Goal: Information Seeking & Learning: Learn about a topic

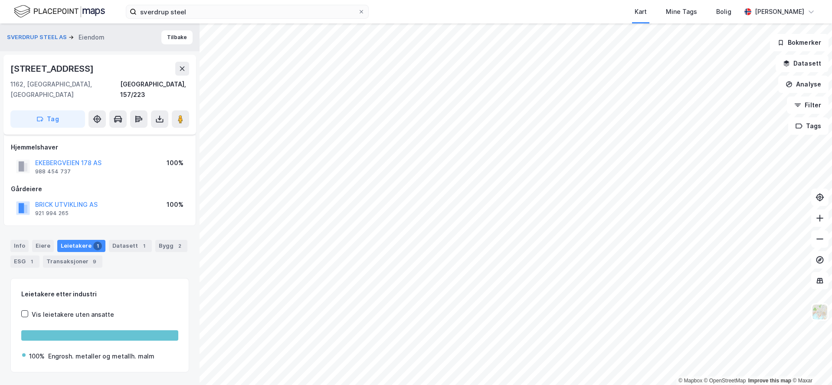
scroll to position [59, 0]
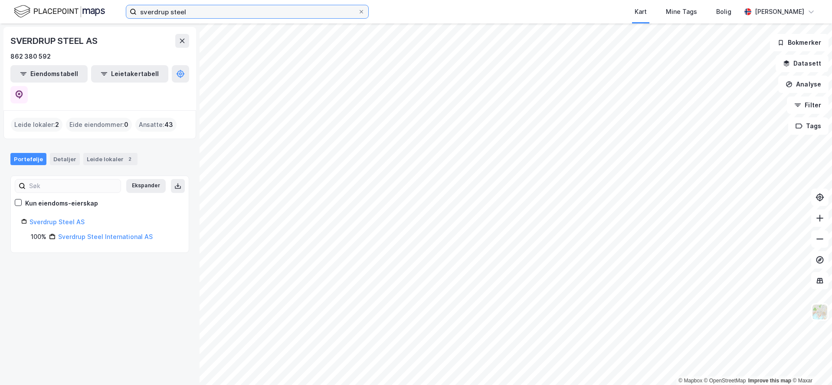
click at [225, 14] on input "sverdrup steel" at bounding box center [247, 11] width 221 height 13
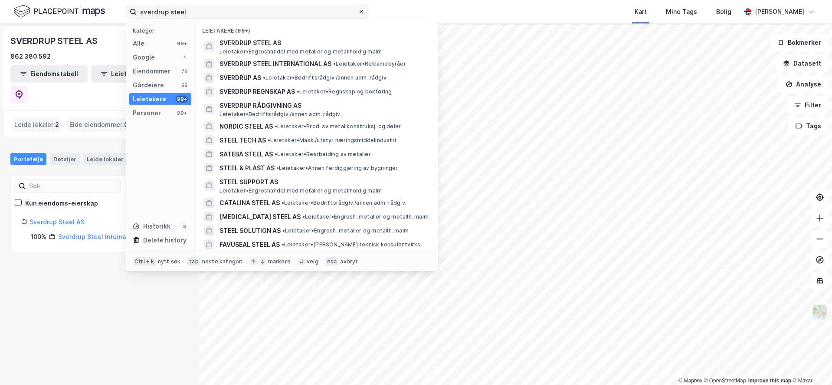
click at [364, 11] on icon at bounding box center [361, 11] width 5 height 5
click at [358, 11] on input "sverdrup steel" at bounding box center [247, 11] width 221 height 13
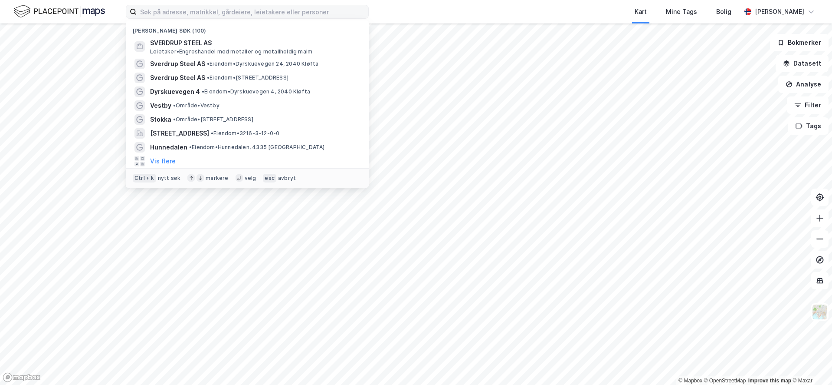
click at [59, 16] on img at bounding box center [59, 11] width 91 height 15
click at [253, 11] on input at bounding box center [253, 11] width 232 height 13
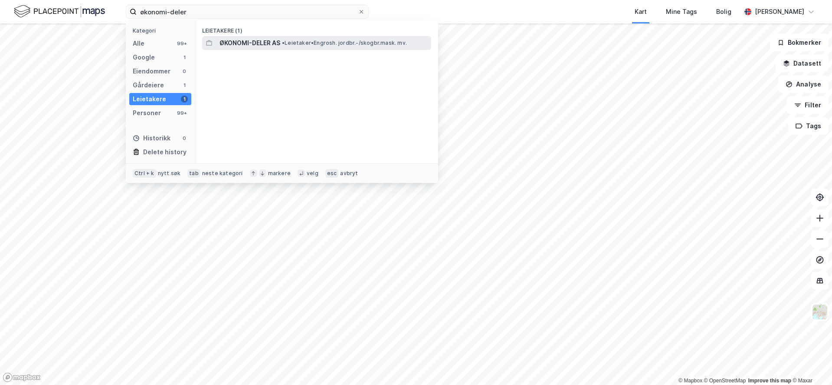
drag, startPoint x: 267, startPoint y: 36, endPoint x: 250, endPoint y: 46, distance: 20.4
click at [250, 46] on span "ØKONOMI-DELER AS" at bounding box center [250, 43] width 61 height 10
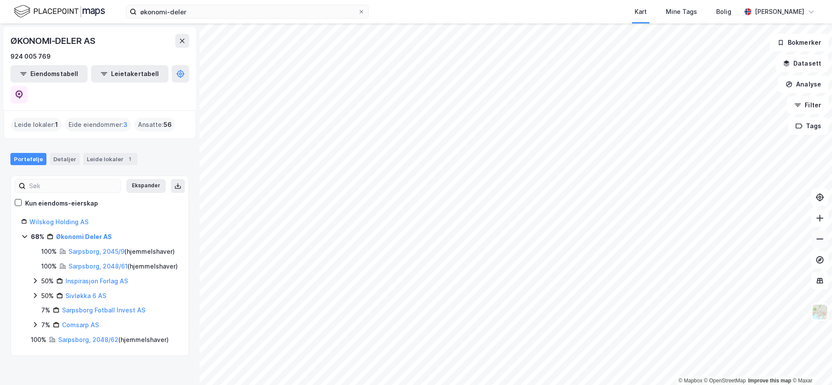
click at [826, 237] on button at bounding box center [820, 238] width 17 height 17
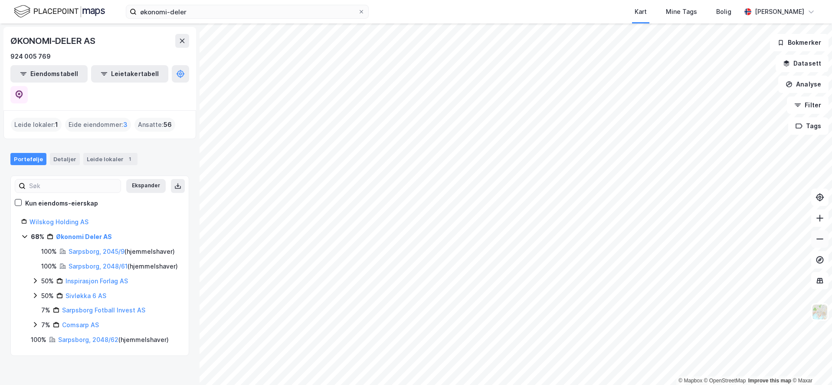
click at [826, 237] on button at bounding box center [820, 238] width 17 height 17
click at [818, 226] on button at bounding box center [820, 217] width 17 height 17
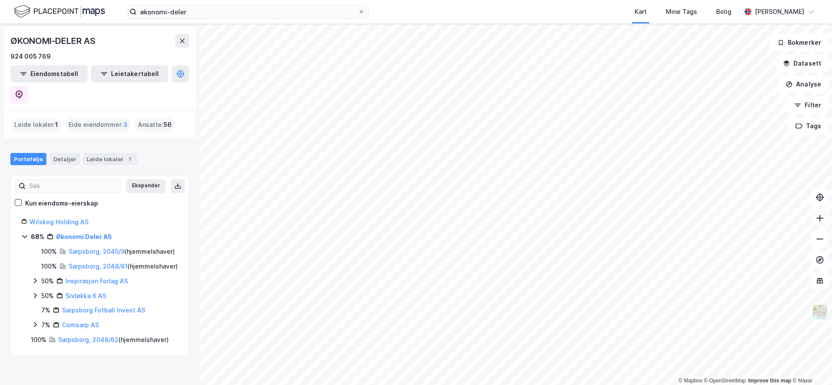
click at [818, 226] on button at bounding box center [820, 217] width 17 height 17
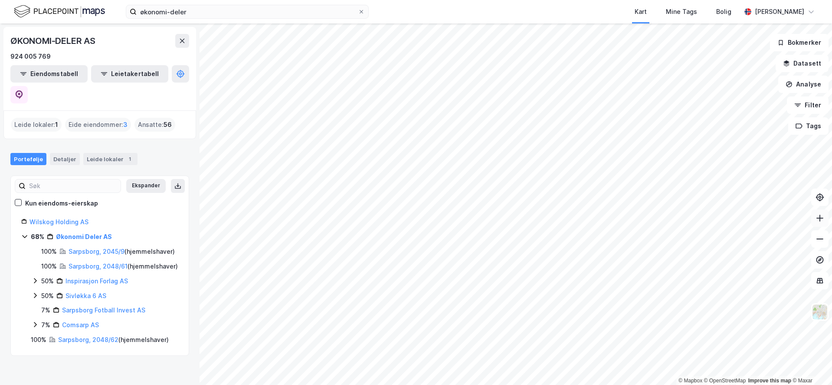
click at [818, 226] on button at bounding box center [820, 217] width 17 height 17
click at [92, 247] on link "Sarpsborg, 2045/9" at bounding box center [97, 250] width 56 height 7
click at [80, 247] on link "Sarpsborg, 2045/9" at bounding box center [97, 250] width 56 height 7
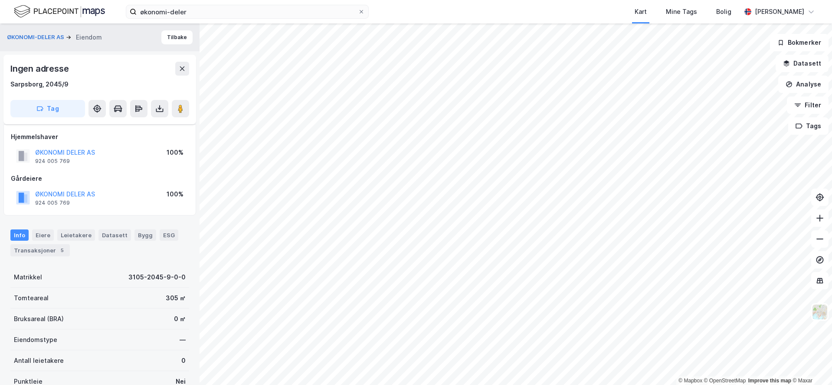
scroll to position [32, 0]
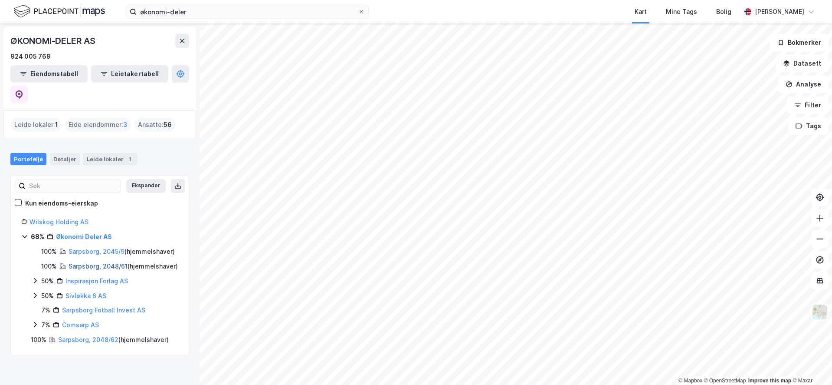
click at [96, 262] on link "Sarpsborg, 2048/61" at bounding box center [98, 265] width 59 height 7
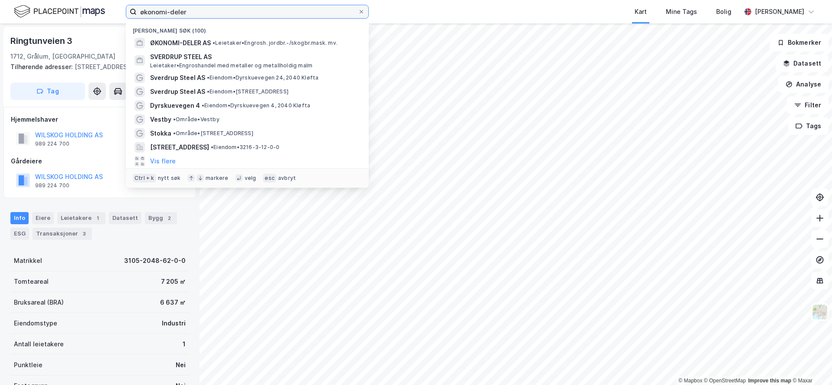
drag, startPoint x: 205, startPoint y: 10, endPoint x: 64, endPoint y: -3, distance: 142.0
click at [64, 0] on html "økonomi-deler Nylige søk (100) ØKONOMI-DELER AS • Leietaker • Engrosh. jordbr.-…" at bounding box center [416, 192] width 832 height 385
type input "auksjonen"
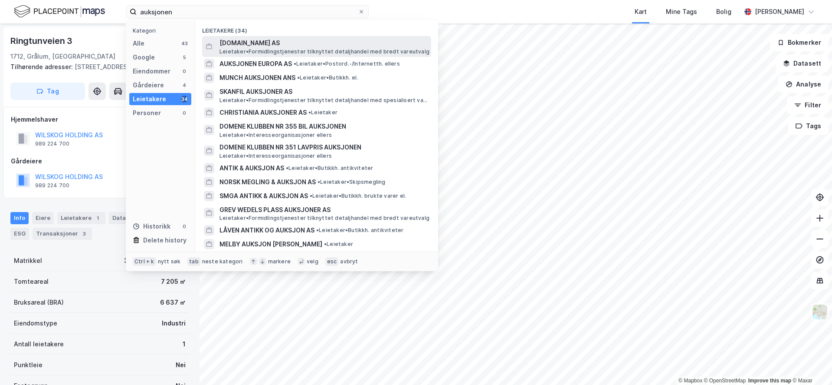
click at [238, 39] on span "[DOMAIN_NAME] AS" at bounding box center [324, 43] width 208 height 10
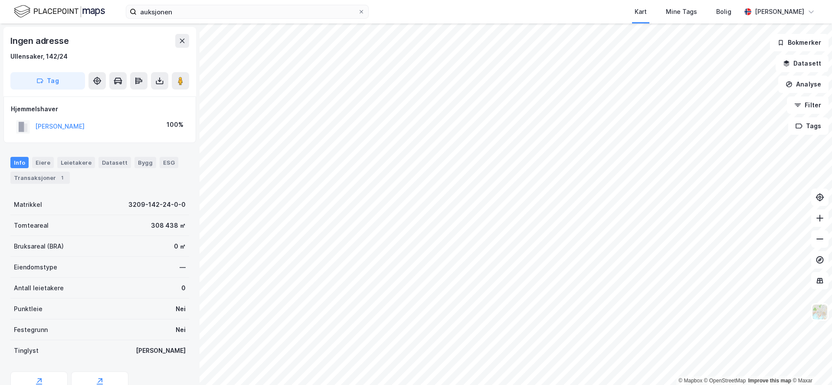
scroll to position [1, 0]
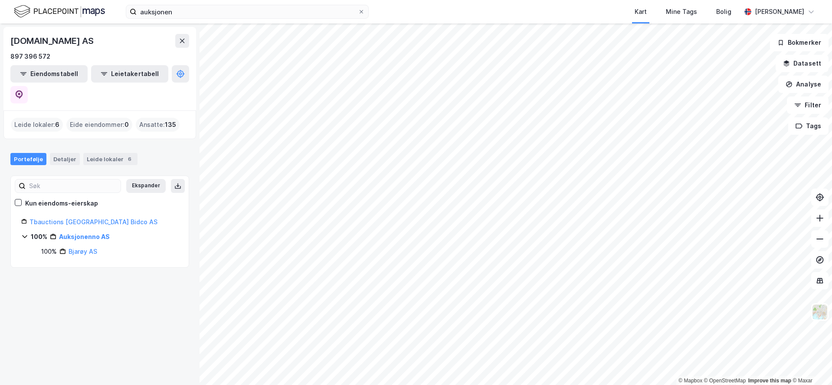
click at [41, 118] on div "Leide lokaler : 6" at bounding box center [37, 125] width 52 height 14
